Goal: Navigation & Orientation: Find specific page/section

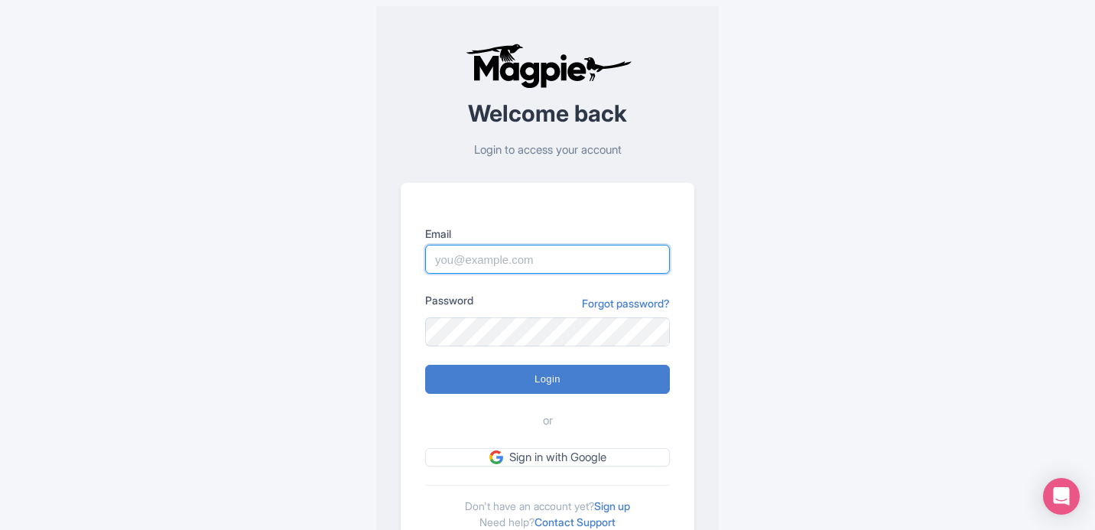
click at [482, 273] on input "Email" at bounding box center [547, 259] width 245 height 29
type input "[PERSON_NAME][EMAIL_ADDRESS][DOMAIN_NAME]"
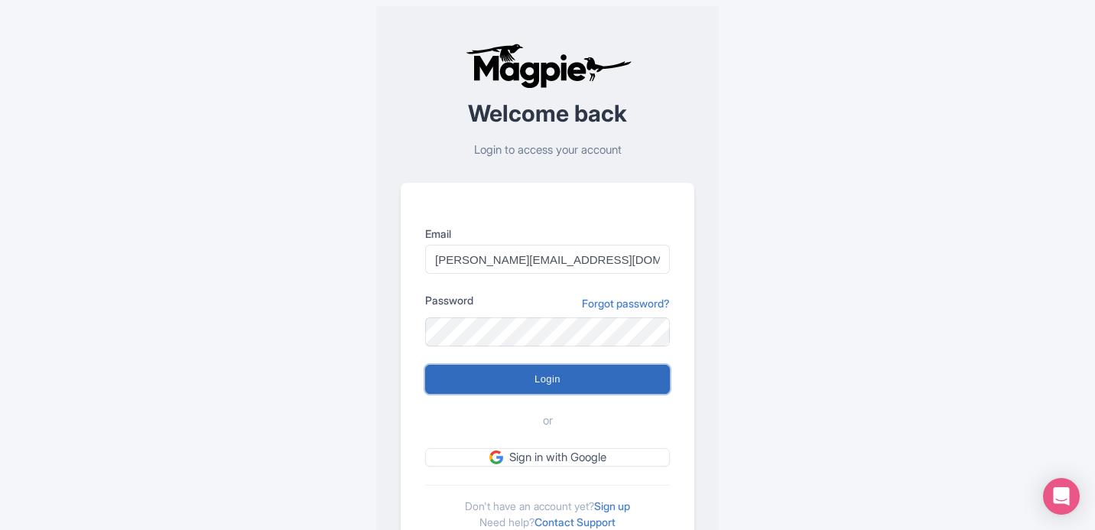
click at [576, 379] on input "Login" at bounding box center [547, 379] width 245 height 29
type input "Logging in..."
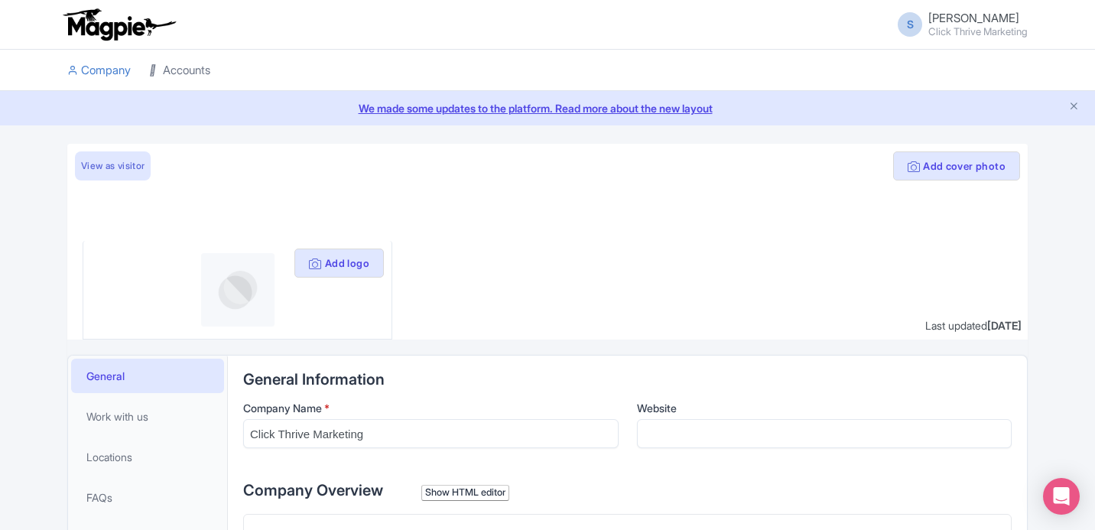
click at [166, 73] on link "Accounts" at bounding box center [179, 71] width 61 height 42
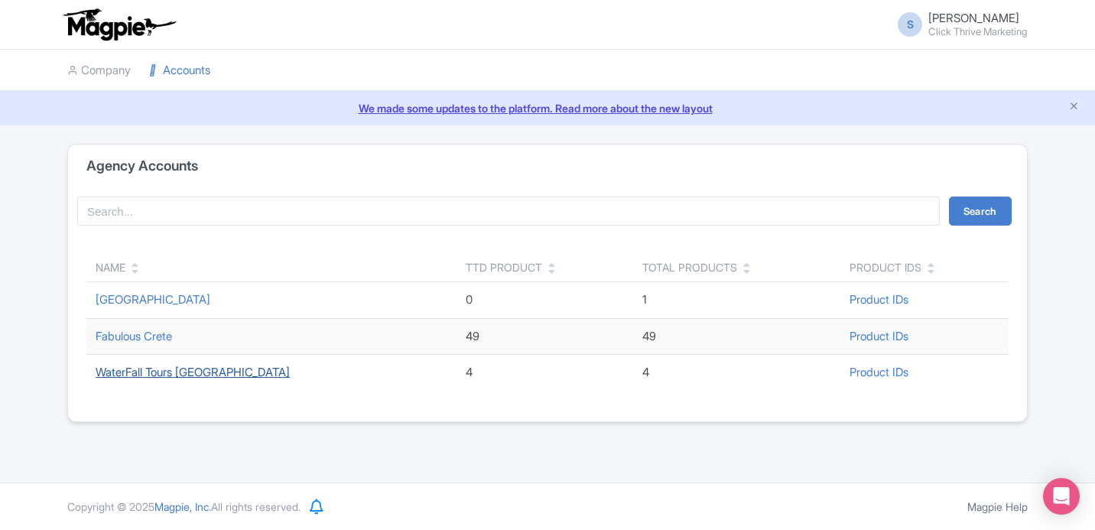
click at [214, 373] on link "WaterFall Tours Costa Rica" at bounding box center [193, 372] width 194 height 15
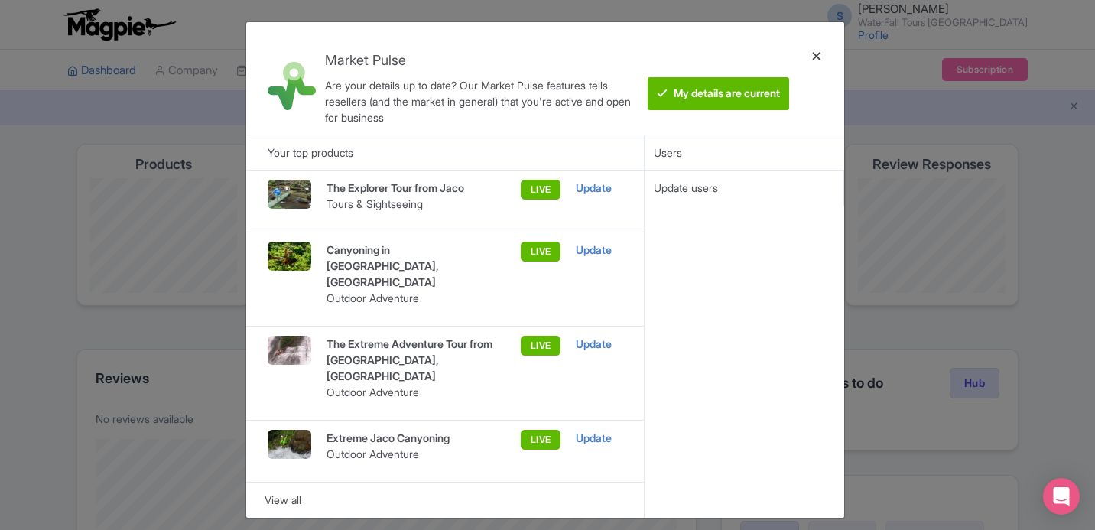
click at [816, 60] on div at bounding box center [816, 78] width 37 height 88
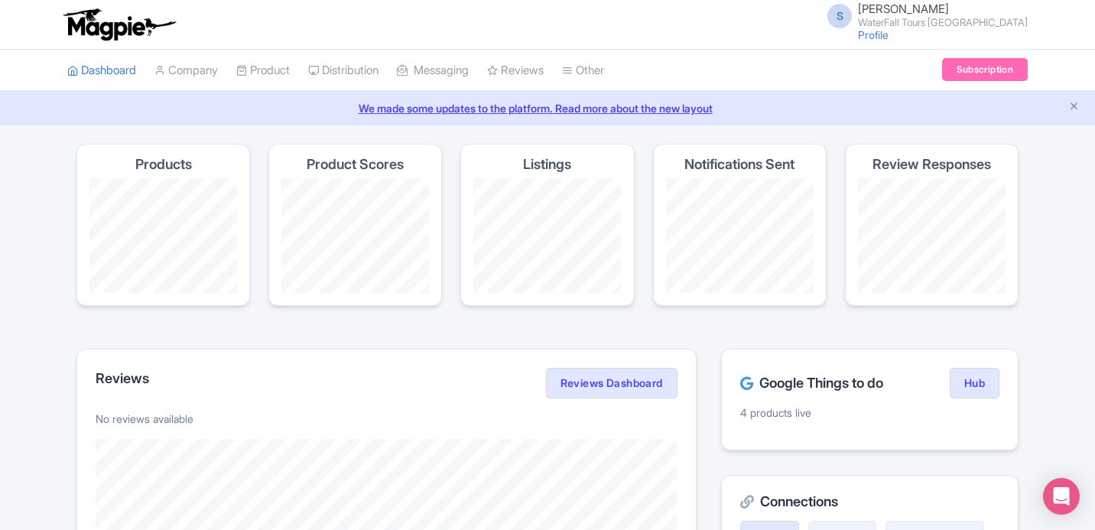
drag, startPoint x: 1042, startPoint y: 15, endPoint x: 911, endPoint y: 15, distance: 130.7
click at [911, 15] on div "S Spiros Maragkoudakis WaterFall Tours Costa Rica Profile Users Settings Sign o…" at bounding box center [547, 25] width 1095 height 50
click at [913, 18] on small "WaterFall Tours Costa Rica" at bounding box center [943, 23] width 170 height 10
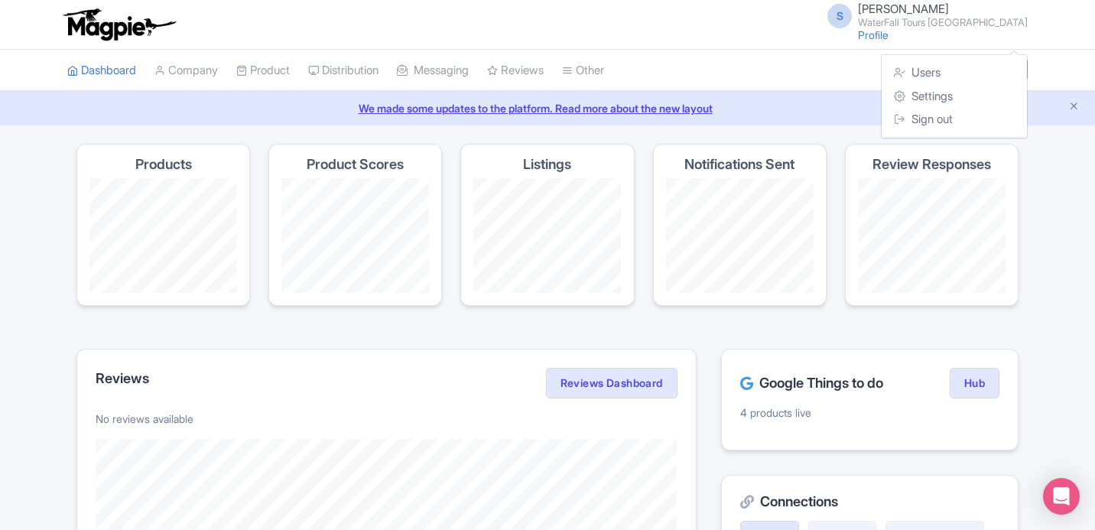
click at [913, 18] on small "WaterFall Tours Costa Rica" at bounding box center [943, 23] width 170 height 10
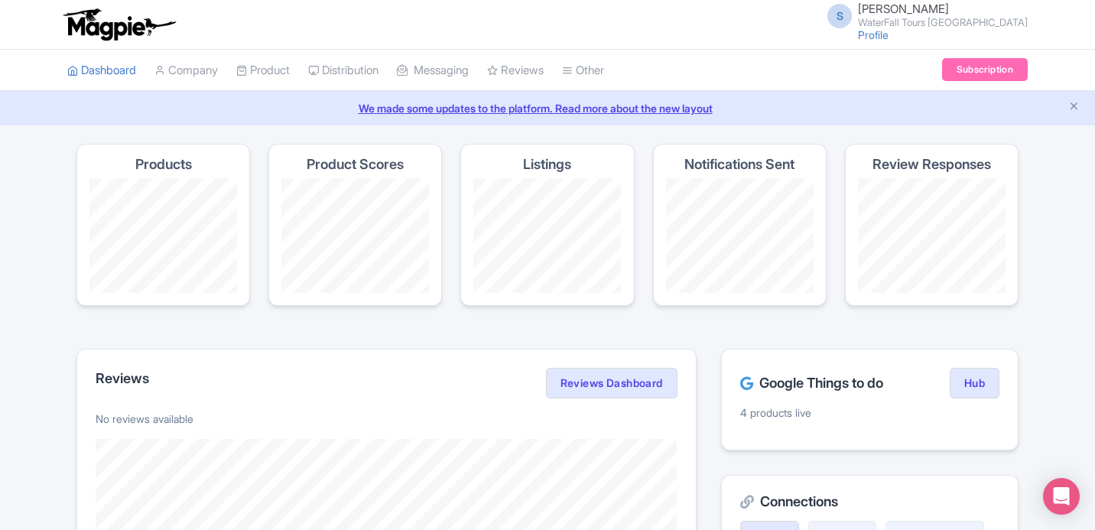
click at [913, 18] on small "WaterFall Tours Costa Rica" at bounding box center [943, 23] width 170 height 10
